Goal: Information Seeking & Learning: Check status

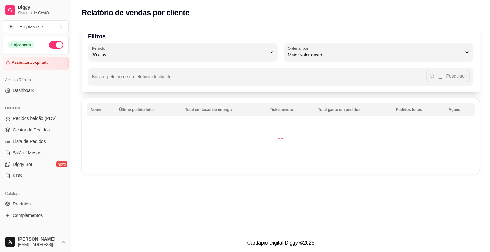
select select "30"
select select "HIGHEST_TOTAL_SPENT_WITH_ORDERS"
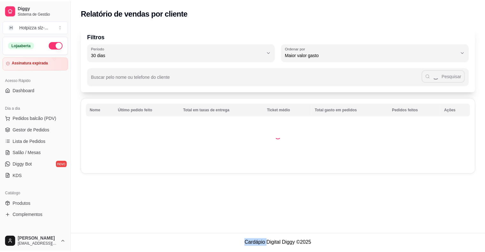
scroll to position [64, 0]
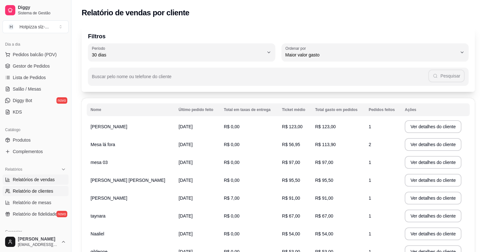
click at [50, 178] on span "Relatórios de vendas" at bounding box center [34, 179] width 42 height 6
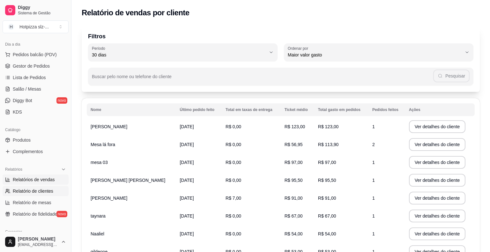
select select "ALL"
select select "0"
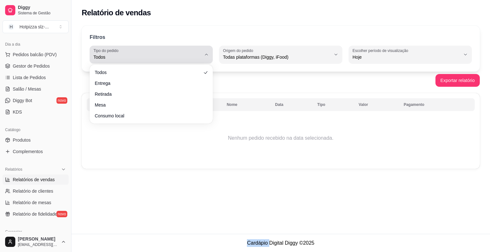
click at [208, 54] on icon "button" at bounding box center [206, 54] width 5 height 5
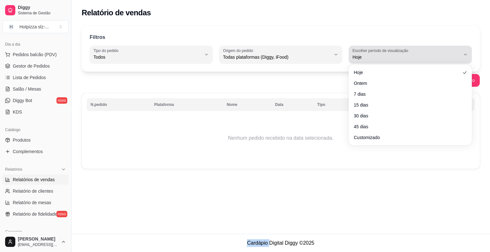
click at [467, 51] on button "Escolher período de visualização Hoje" at bounding box center [409, 55] width 123 height 18
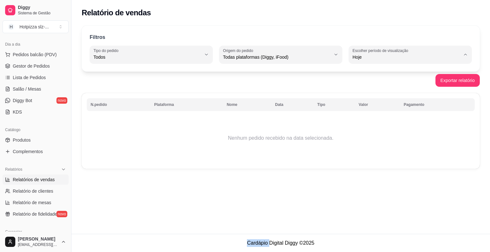
click at [425, 82] on span "Ontem" at bounding box center [407, 82] width 102 height 6
type input "1"
select select "1"
